Goal: Task Accomplishment & Management: Manage account settings

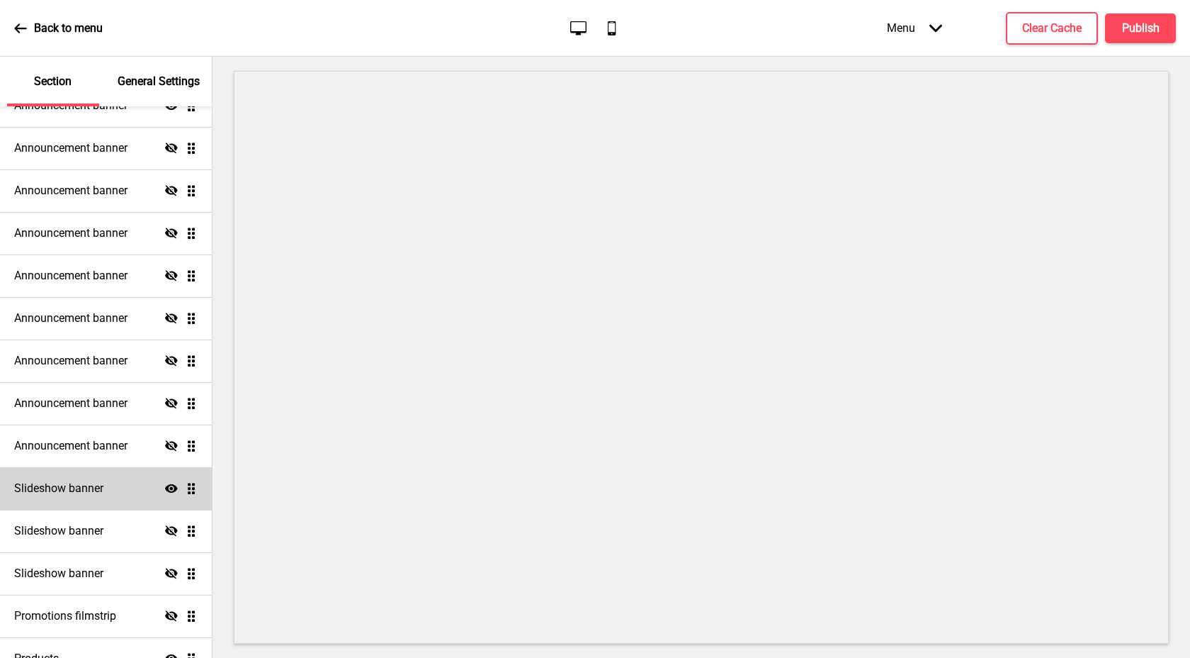
scroll to position [138, 0]
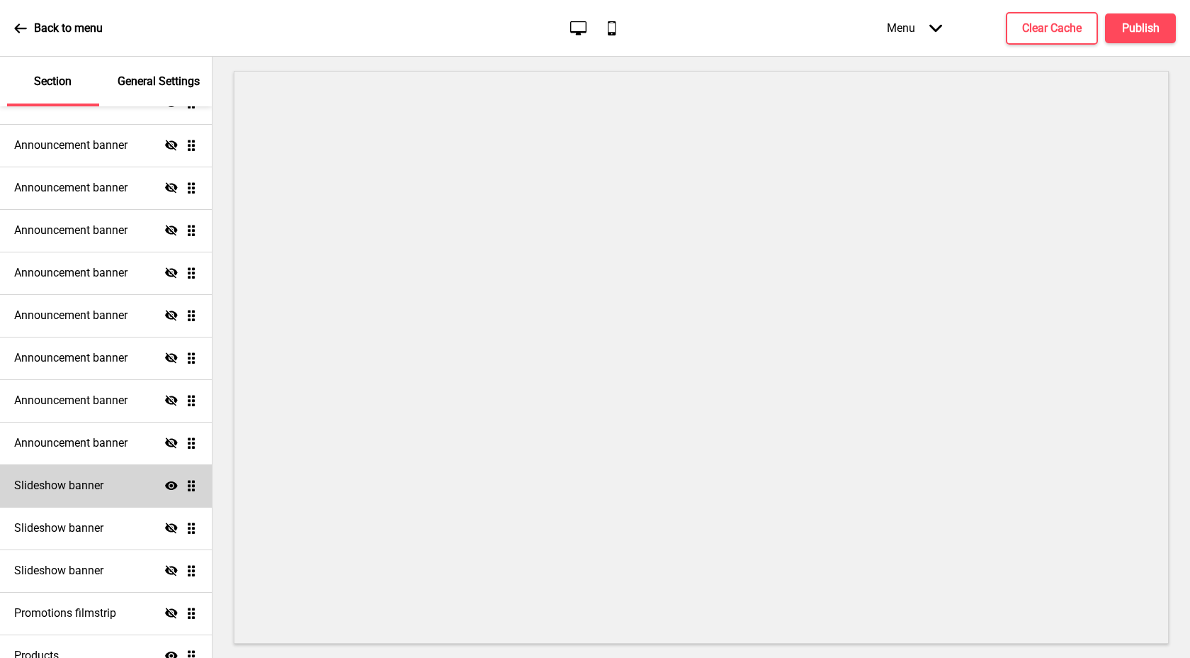
click at [102, 485] on h4 "Slideshow banner" at bounding box center [58, 486] width 89 height 16
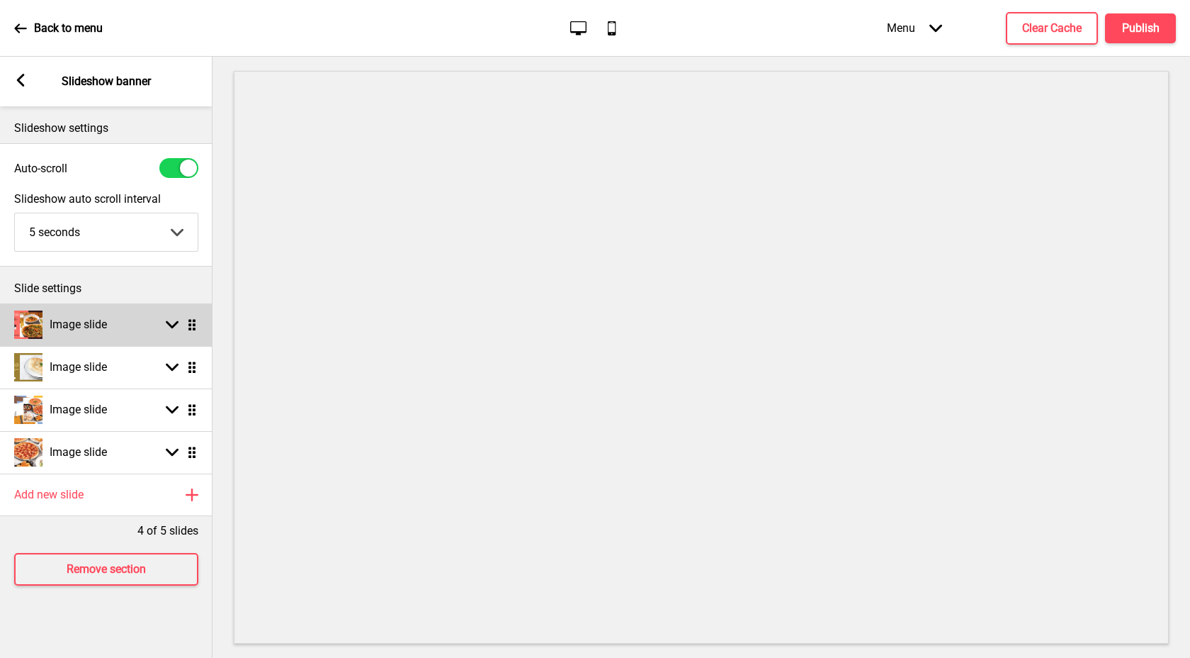
scroll to position [0, 0]
click at [170, 320] on rect at bounding box center [172, 324] width 13 height 13
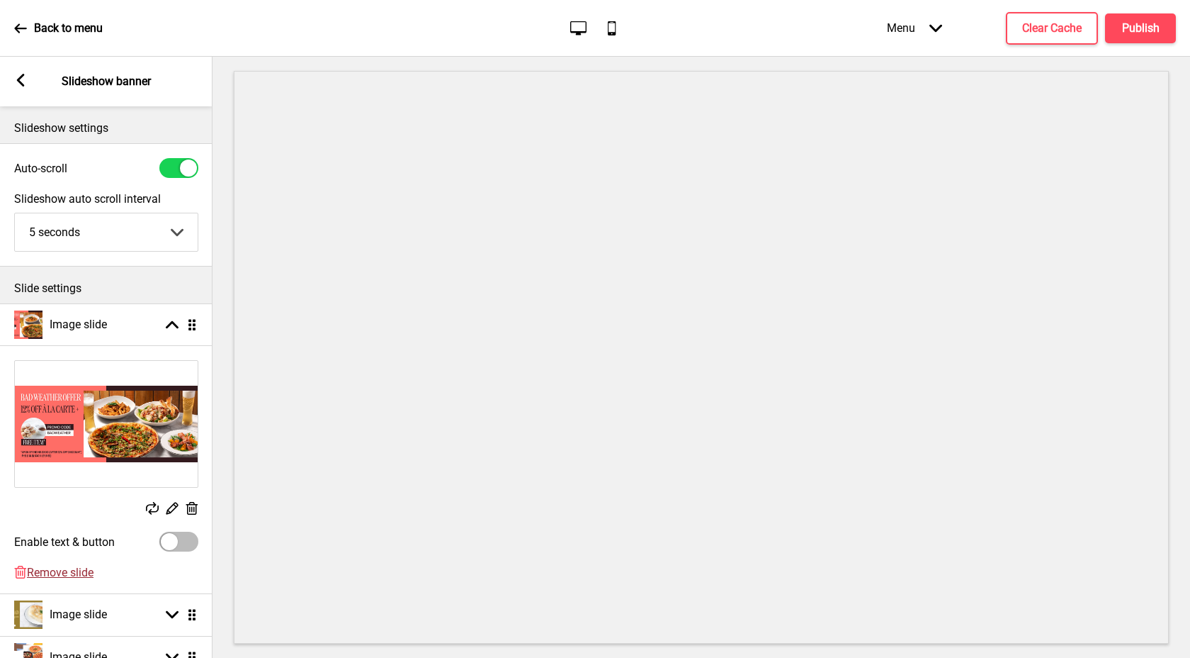
click at [77, 573] on span "Remove slide" at bounding box center [60, 571] width 67 height 13
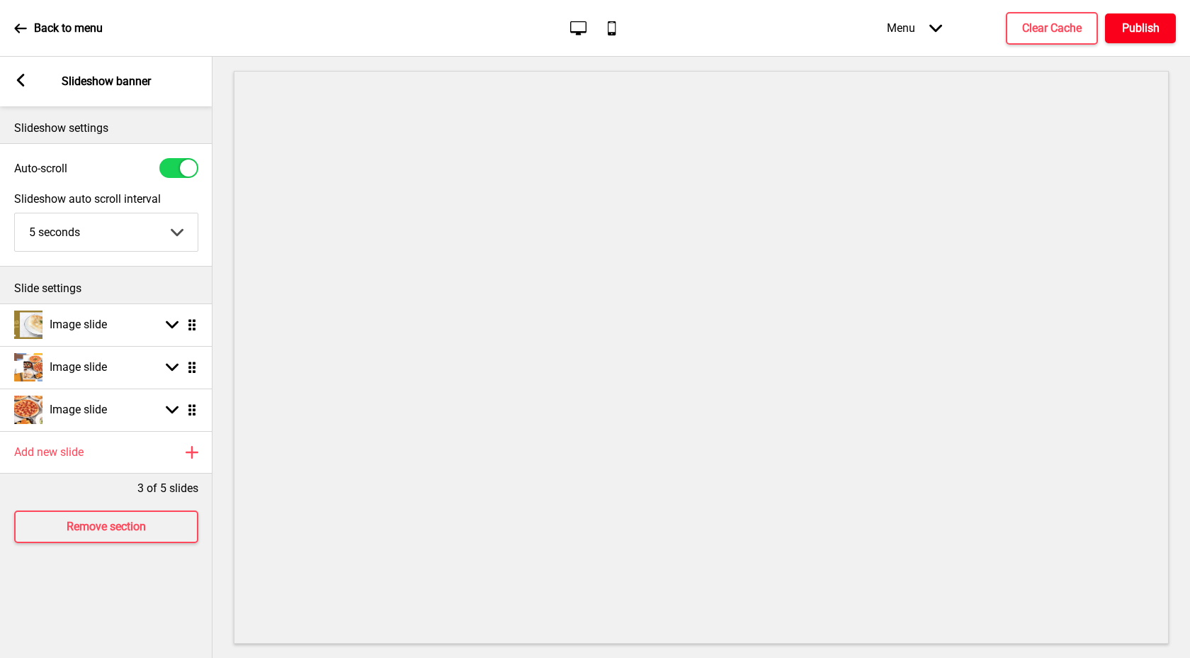
click at [1154, 37] on button "Publish" at bounding box center [1140, 28] width 71 height 30
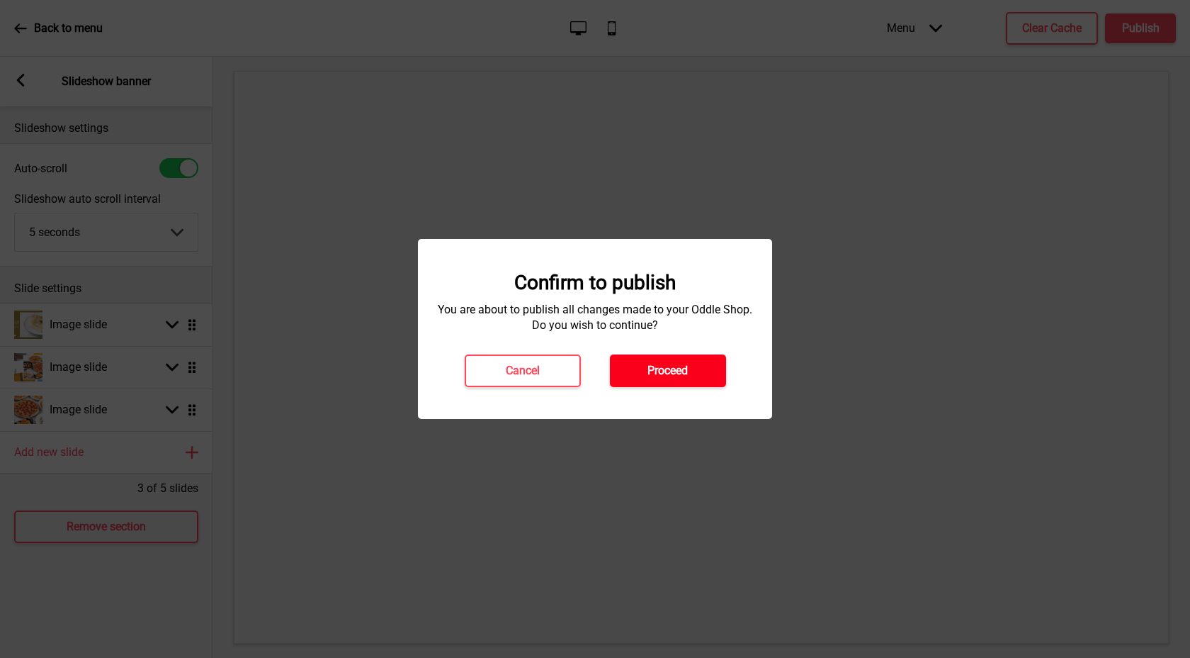
click at [719, 374] on button "Proceed" at bounding box center [668, 370] width 116 height 33
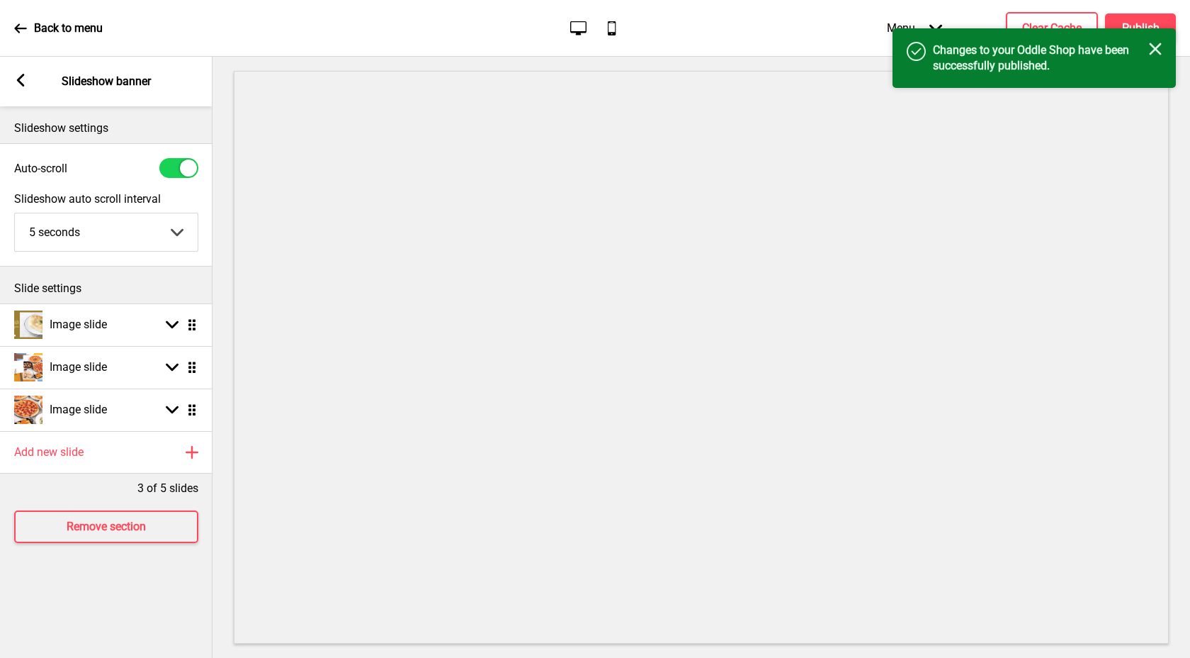
click at [18, 78] on icon at bounding box center [21, 80] width 8 height 13
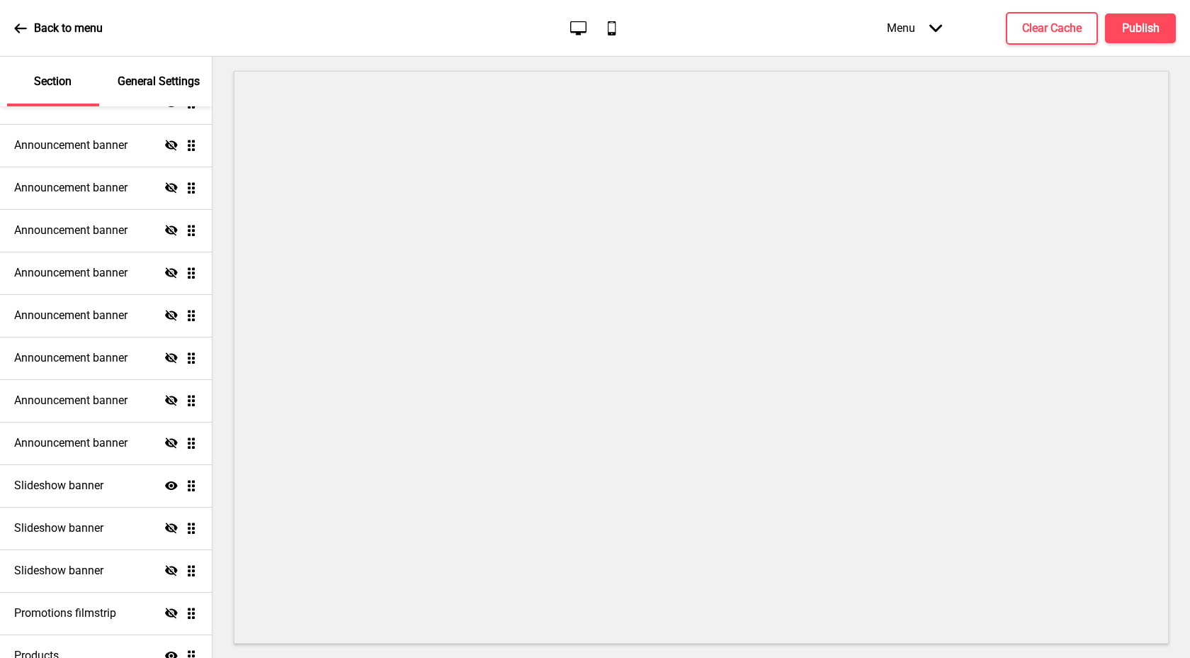
click at [93, 27] on p "Back to menu" at bounding box center [68, 29] width 69 height 16
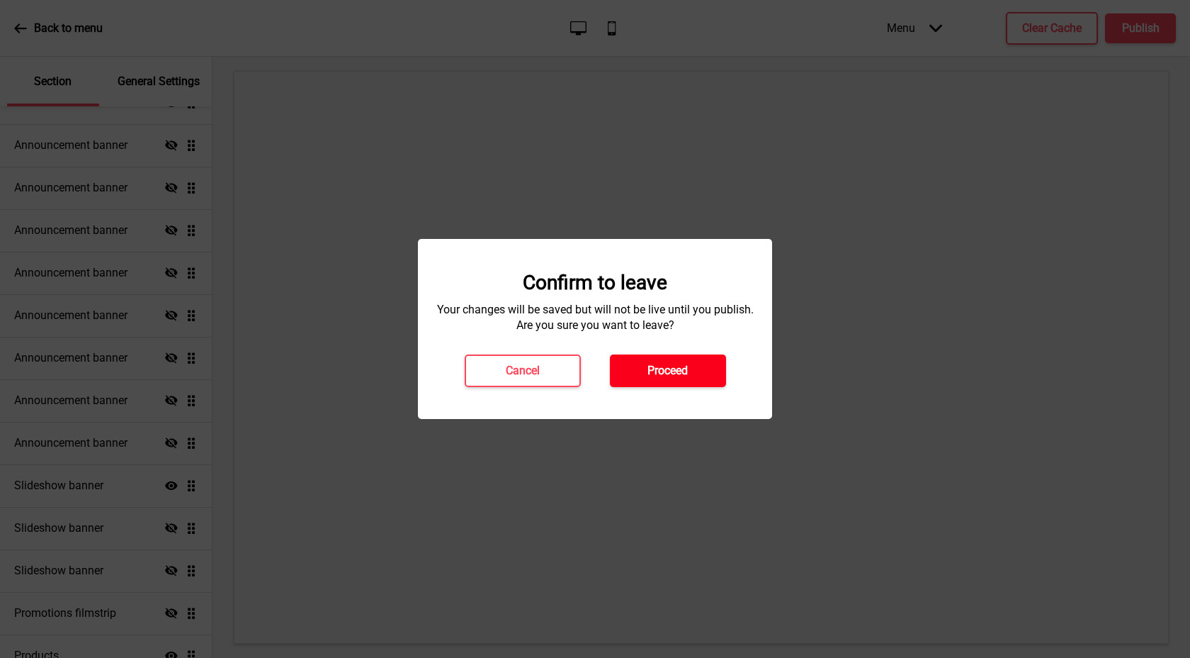
click at [691, 368] on button "Proceed" at bounding box center [668, 370] width 116 height 33
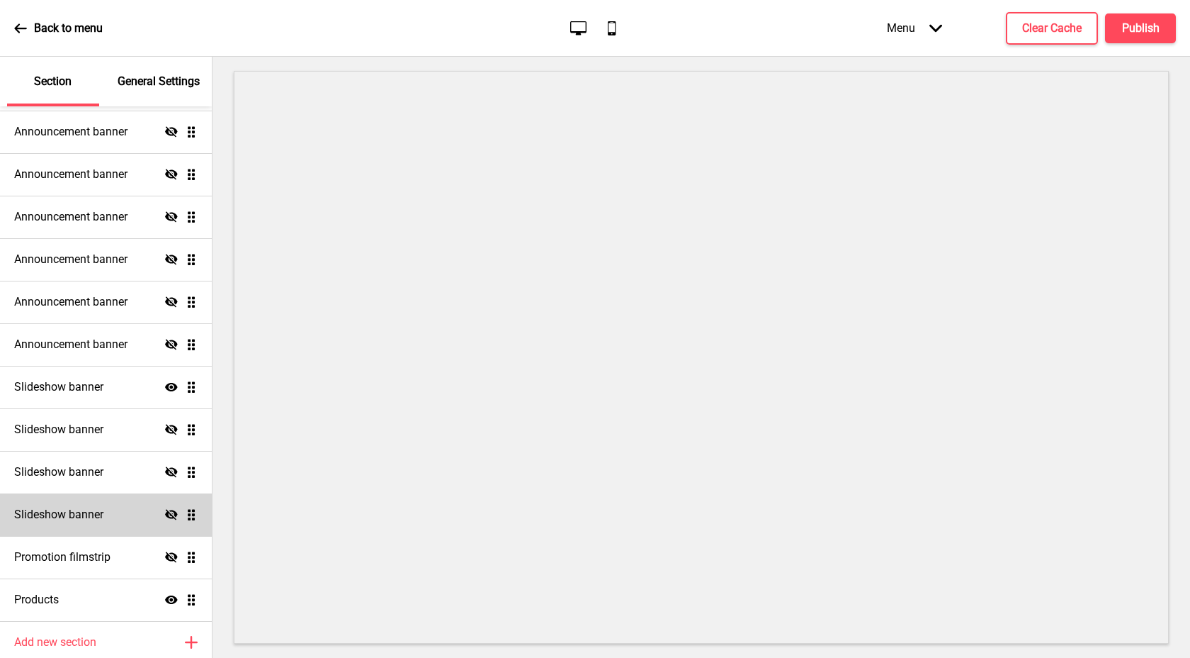
scroll to position [249, 0]
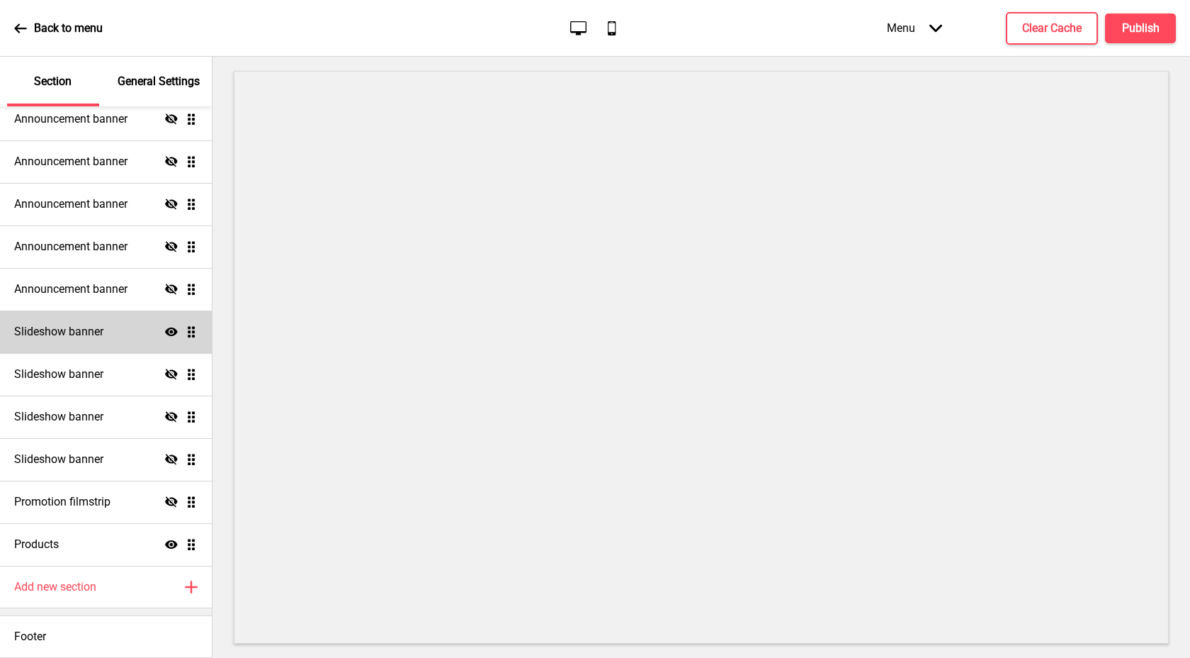
click at [111, 323] on div "Slideshow banner Show Drag" at bounding box center [106, 331] width 212 height 43
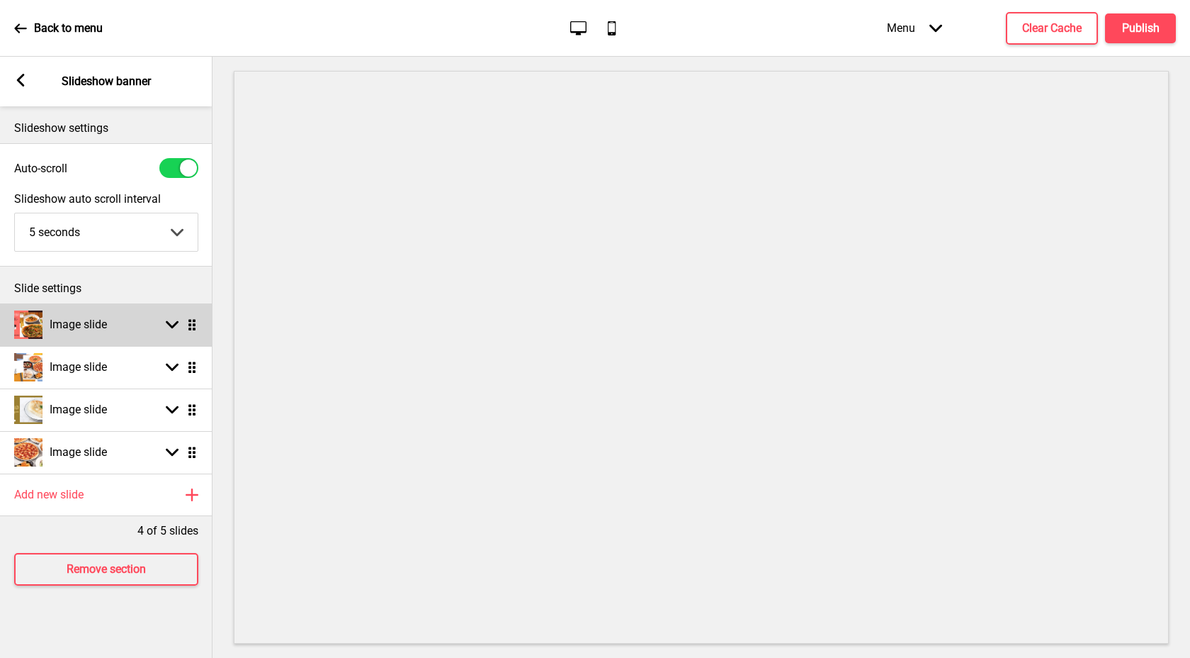
click at [174, 329] on rect at bounding box center [172, 324] width 13 height 13
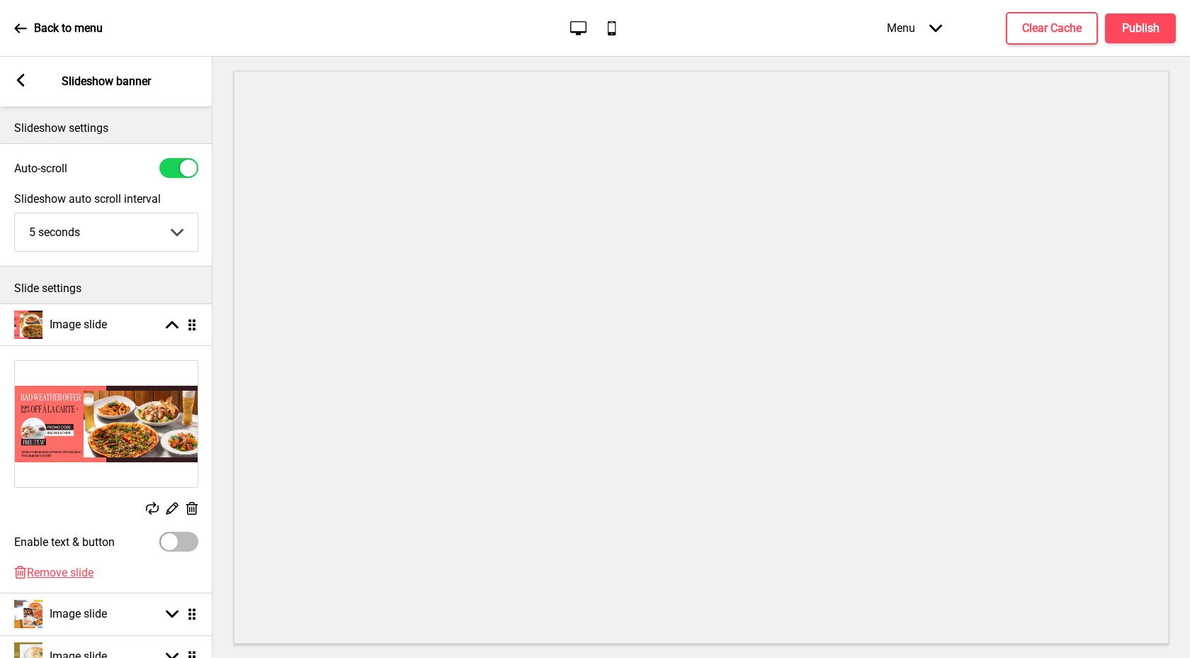
scroll to position [0, 0]
click at [78, 578] on span "Remove slide" at bounding box center [60, 571] width 67 height 13
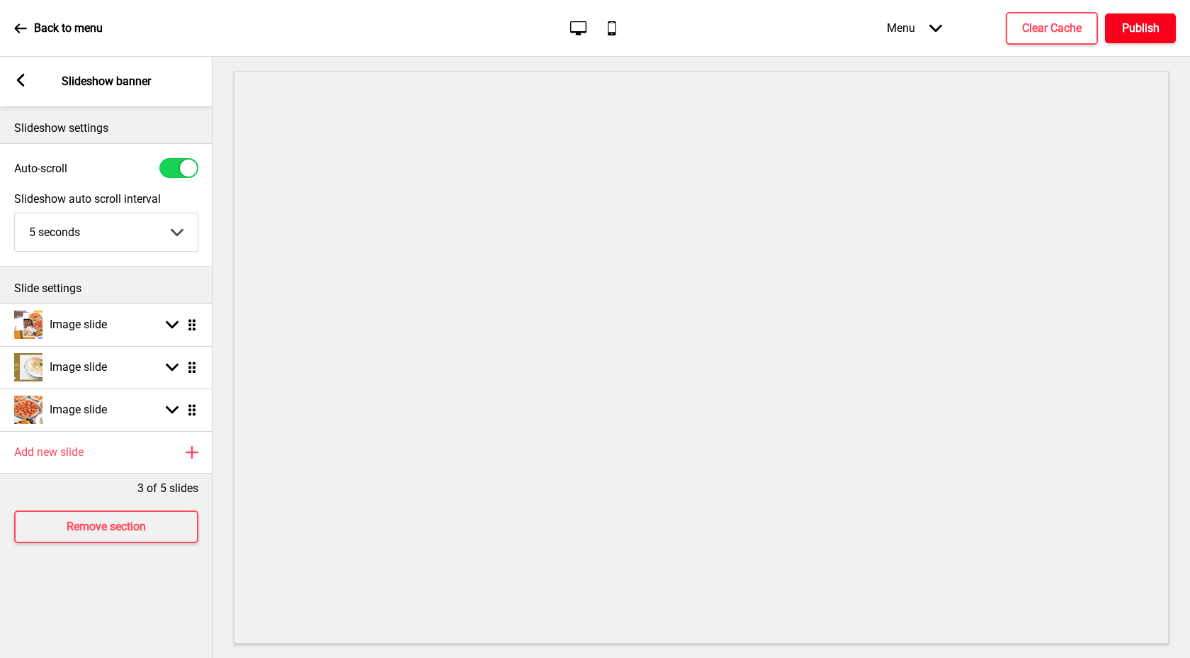
click at [1159, 40] on button "Publish" at bounding box center [1140, 28] width 71 height 30
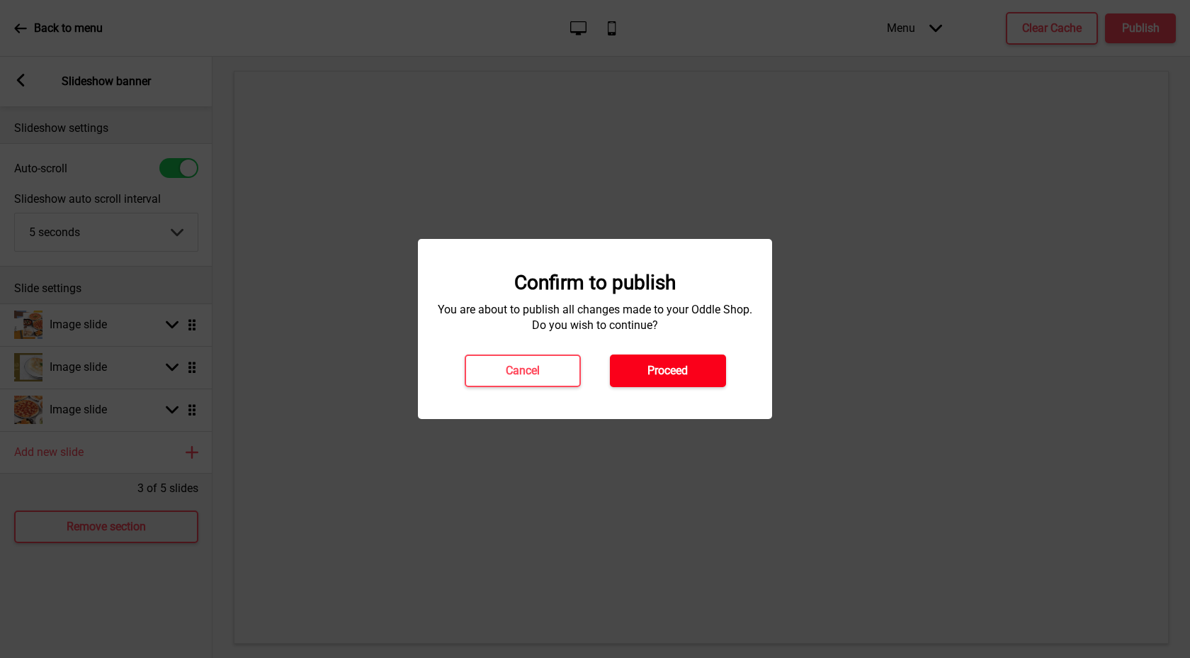
click at [692, 366] on button "Proceed" at bounding box center [668, 370] width 116 height 33
